Goal: Find specific page/section: Find specific page/section

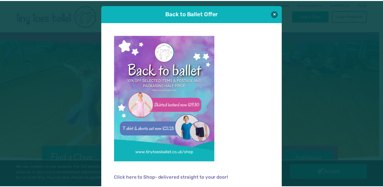
scroll to position [3, 0]
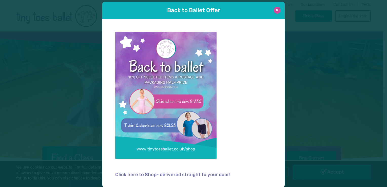
click at [274, 11] on button at bounding box center [277, 10] width 7 height 7
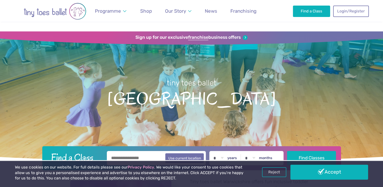
scroll to position [19, 0]
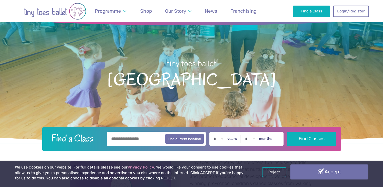
click at [311, 169] on link "Accept" at bounding box center [328, 171] width 77 height 15
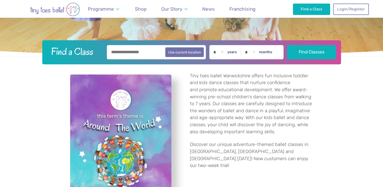
scroll to position [106, 0]
click at [225, 51] on select "* * * * * * * * * * ** ** **" at bounding box center [219, 52] width 16 height 14
select select "*"
click at [214, 45] on select "* * * * * * * * * * ** ** **" at bounding box center [219, 52] width 16 height 14
click at [321, 49] on button "Find Classes" at bounding box center [311, 52] width 49 height 14
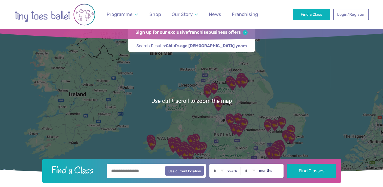
scroll to position [6, 0]
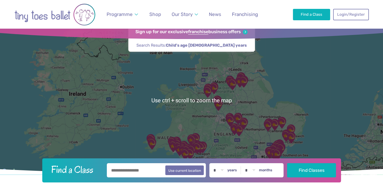
click at [135, 172] on input "text" at bounding box center [156, 170] width 99 height 14
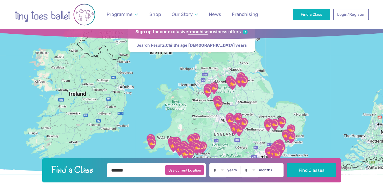
click at [185, 174] on button "Use current location" at bounding box center [184, 170] width 39 height 10
type input "**********"
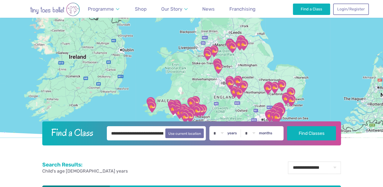
scroll to position [42, 0]
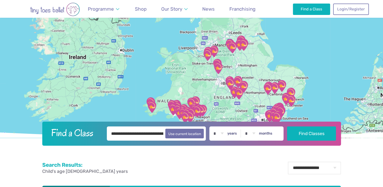
click at [60, 10] on img "Go to home page" at bounding box center [54, 10] width 81 height 14
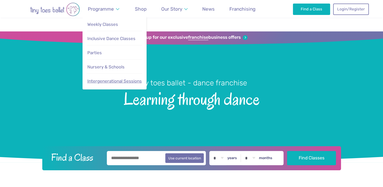
scroll to position [111, 0]
